Goal: Task Accomplishment & Management: Complete application form

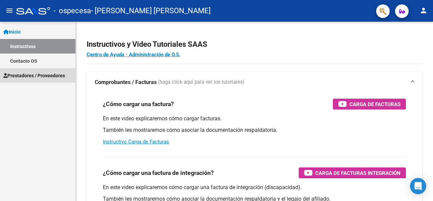
click at [47, 76] on span "Prestadores / Proveedores" at bounding box center [34, 75] width 62 height 7
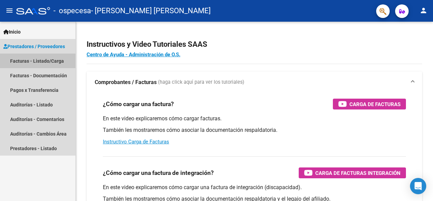
click at [49, 61] on link "Facturas - Listado/Carga" at bounding box center [37, 60] width 75 height 15
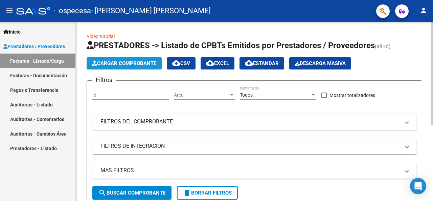
click at [122, 66] on button "Cargar Comprobante" at bounding box center [124, 63] width 75 height 12
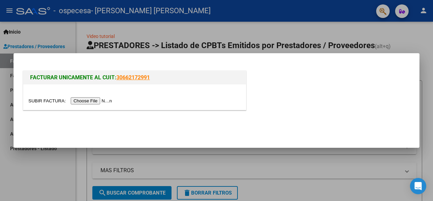
click at [104, 100] on input "file" at bounding box center [71, 100] width 86 height 7
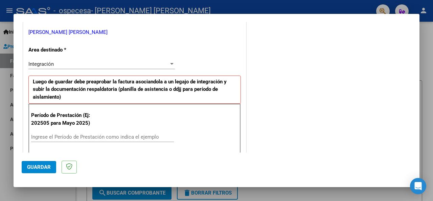
scroll to position [169, 0]
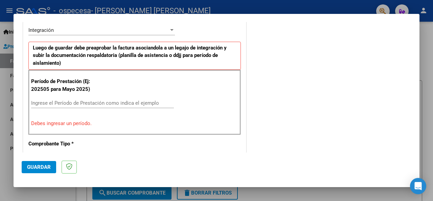
click at [119, 103] on input "Ingrese el Período de Prestación como indica el ejemplo" at bounding box center [102, 103] width 143 height 6
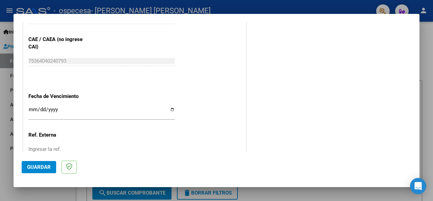
scroll to position [440, 0]
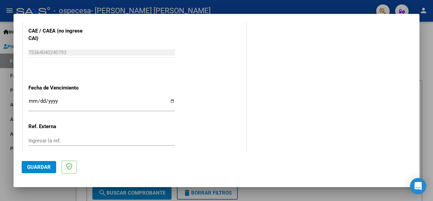
type input "202508"
click at [169, 98] on input "Ingresar la fecha" at bounding box center [101, 103] width 146 height 11
type input "[DATE]"
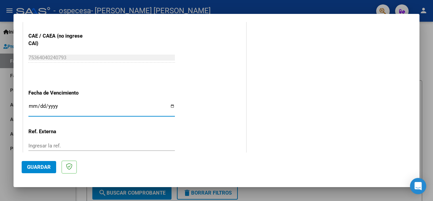
scroll to position [444, 0]
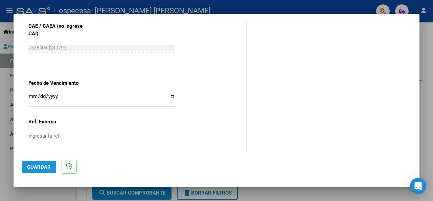
click at [34, 167] on span "Guardar" at bounding box center [39, 167] width 24 height 6
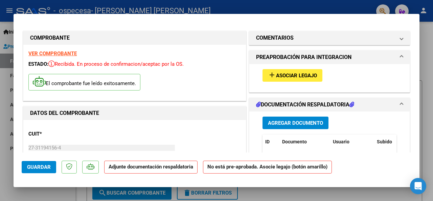
scroll to position [34, 0]
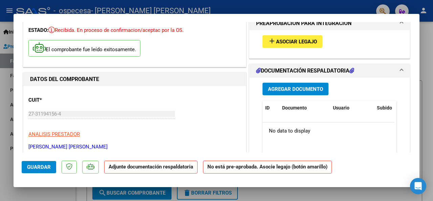
click at [304, 87] on span "Agregar Documento" at bounding box center [295, 89] width 55 height 6
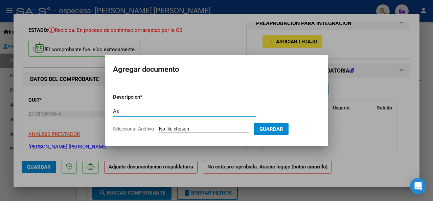
type input "A"
type input "Planilla de asistencia firmada"
click at [132, 128] on span "Seleccionar Archivo" at bounding box center [133, 128] width 41 height 5
click at [159, 128] on input "Seleccionar Archivo" at bounding box center [204, 129] width 90 height 6
type input "C:\fakepath\[PERSON_NAME] [PERSON_NAME] 2025.pdf"
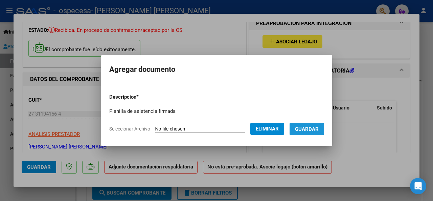
click at [313, 130] on span "Guardar" at bounding box center [307, 129] width 24 height 6
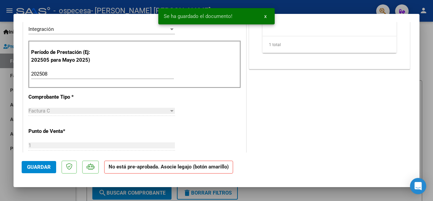
scroll to position [203, 0]
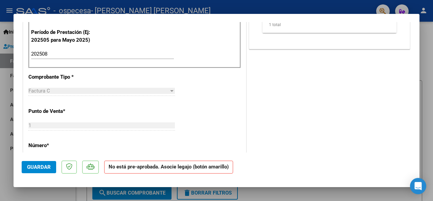
click at [36, 167] on span "Guardar" at bounding box center [39, 167] width 24 height 6
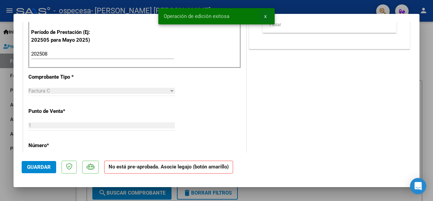
click at [265, 15] on span "x" at bounding box center [265, 16] width 2 height 6
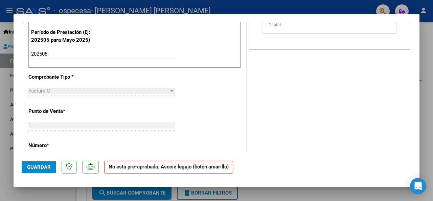
click at [247, 6] on div at bounding box center [216, 100] width 433 height 201
type input "$ 0,00"
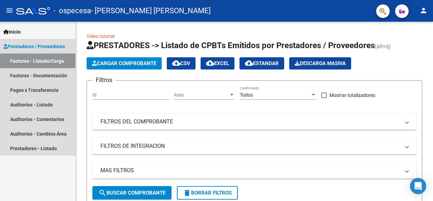
click at [53, 63] on link "Facturas - Listado/Carga" at bounding box center [37, 60] width 75 height 15
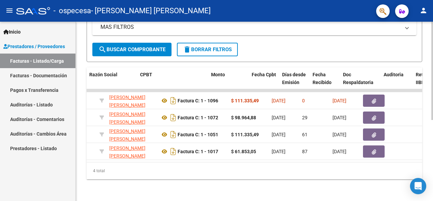
scroll to position [0, 189]
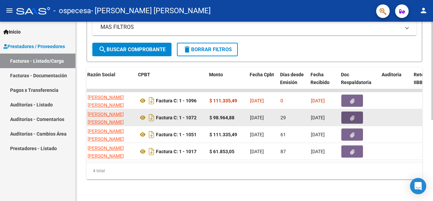
click at [350, 115] on icon "button" at bounding box center [352, 117] width 4 height 5
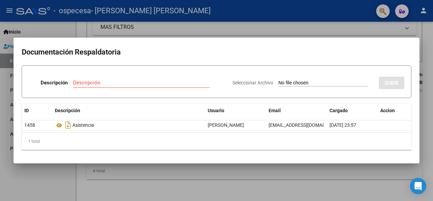
click at [362, 30] on div at bounding box center [216, 100] width 433 height 201
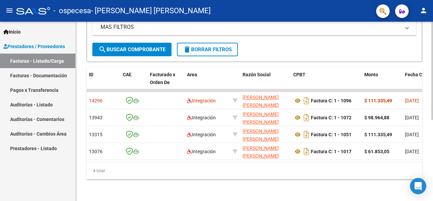
scroll to position [0, 0]
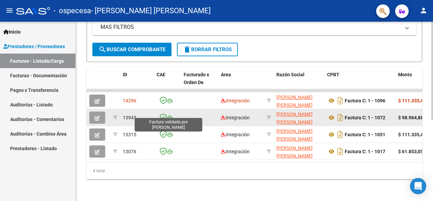
click at [164, 113] on icon at bounding box center [163, 116] width 7 height 7
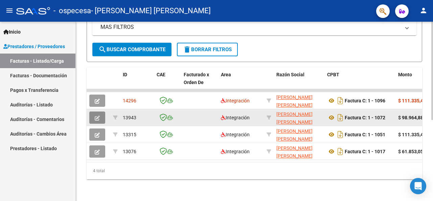
click at [97, 115] on icon "button" at bounding box center [97, 117] width 5 height 5
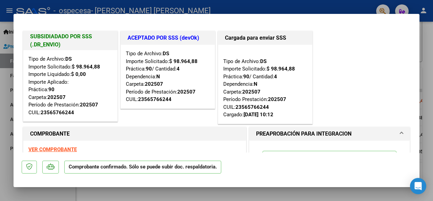
click at [427, 44] on div at bounding box center [216, 100] width 433 height 201
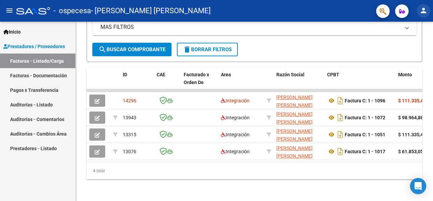
click at [423, 14] on mat-icon "person" at bounding box center [423, 10] width 8 height 8
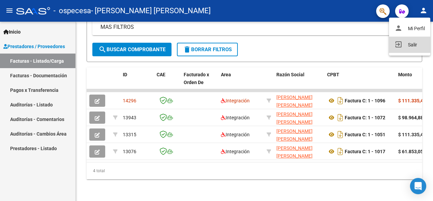
click at [410, 46] on button "exit_to_app Salir" at bounding box center [409, 45] width 41 height 16
